Goal: Information Seeking & Learning: Learn about a topic

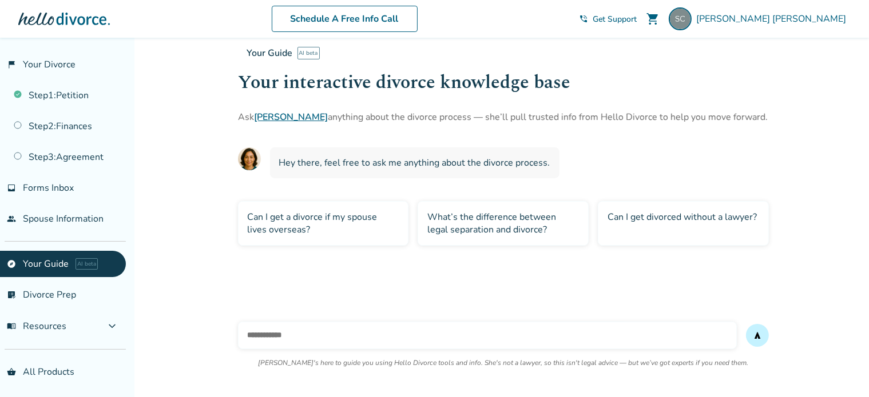
click at [274, 109] on div "Your interactive divorce knowledge base Ask [PERSON_NAME] anything about the di…" at bounding box center [672, 96] width 869 height 55
click at [277, 117] on link "[PERSON_NAME]" at bounding box center [291, 117] width 74 height 13
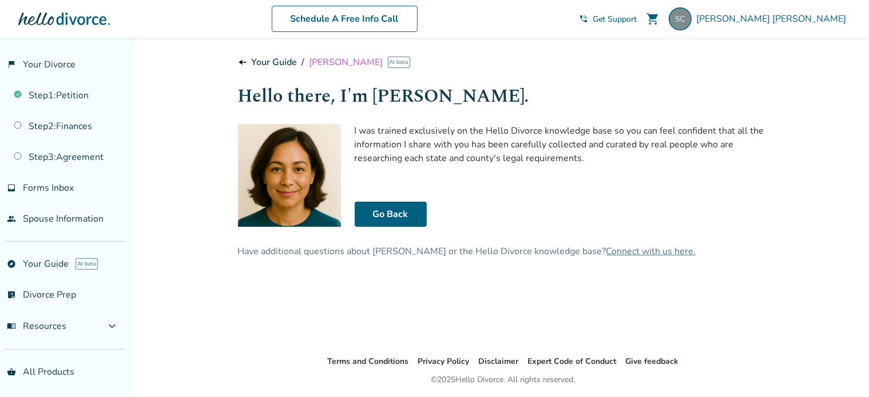
click at [284, 159] on img at bounding box center [289, 175] width 103 height 103
click at [325, 61] on span "[PERSON_NAME]" at bounding box center [346, 62] width 74 height 13
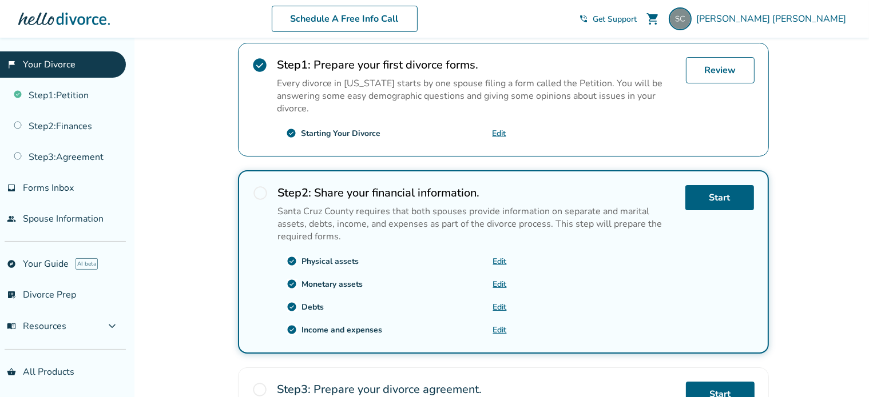
click at [500, 260] on link "Edit" at bounding box center [500, 261] width 14 height 11
